Goal: Check status: Check status

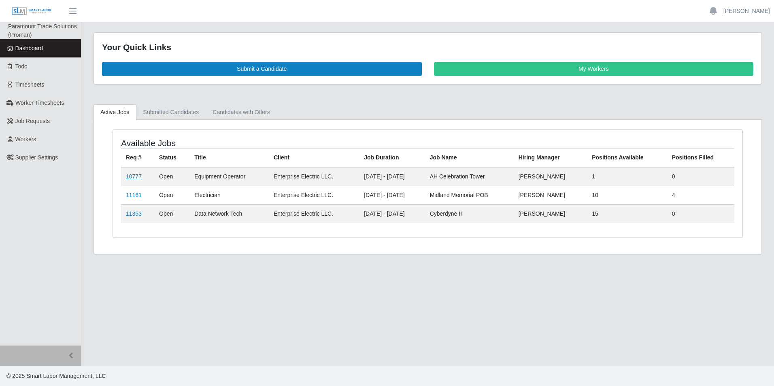
click at [130, 175] on link "10777" at bounding box center [134, 176] width 16 height 6
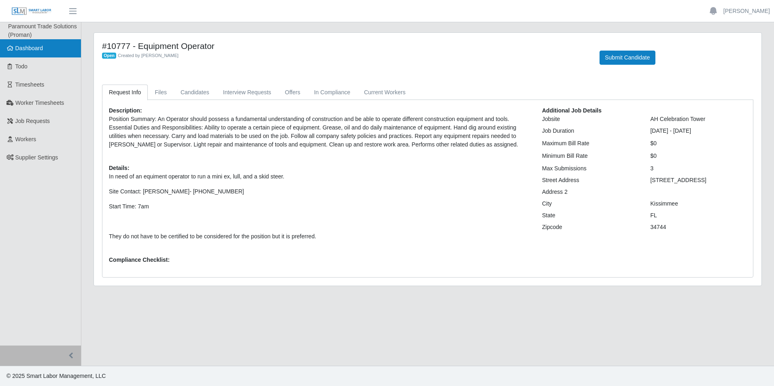
click at [43, 55] on link "Dashboard" at bounding box center [40, 48] width 81 height 18
